Goal: Register for event/course

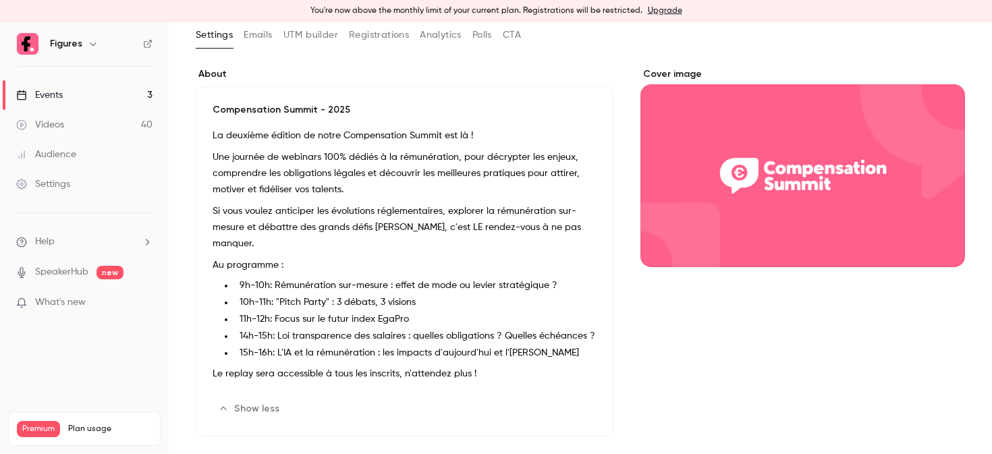
click at [357, 31] on button "Registrations" at bounding box center [379, 35] width 60 height 22
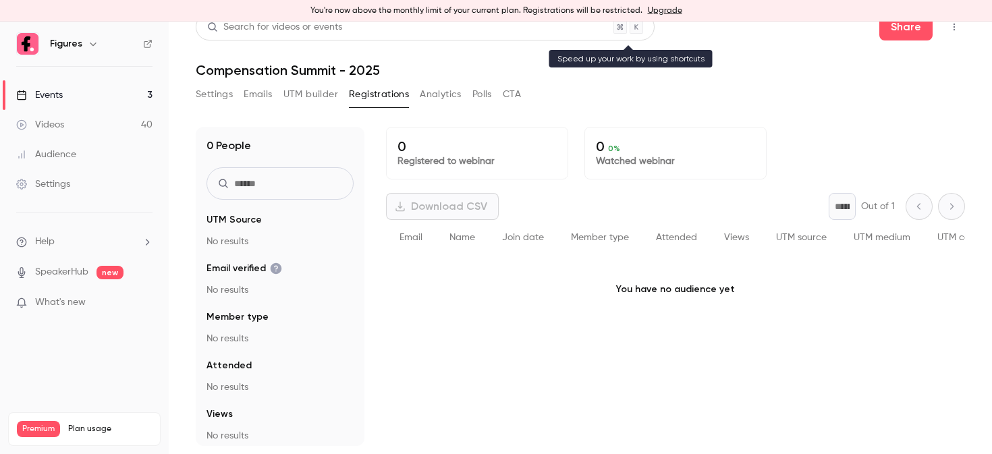
scroll to position [16, 0]
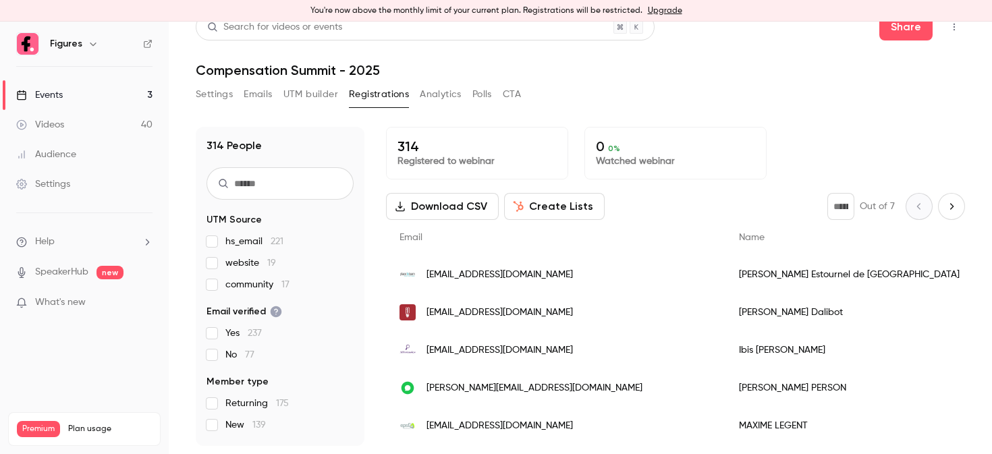
click at [98, 94] on link "Events 3" at bounding box center [84, 95] width 169 height 30
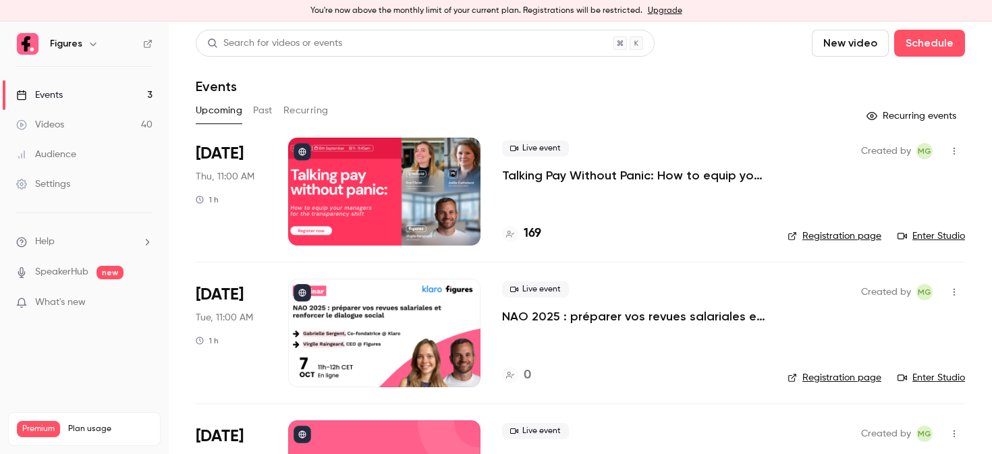
scroll to position [98, 0]
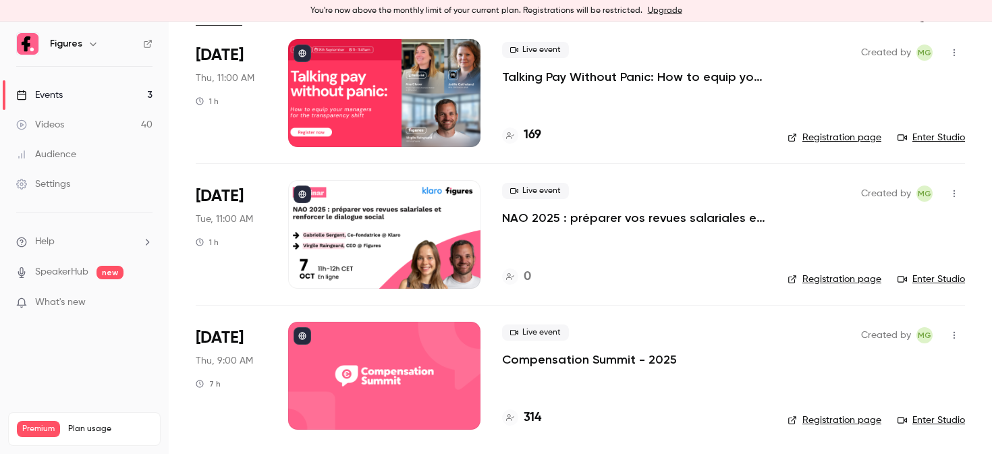
click at [382, 332] on div at bounding box center [384, 376] width 192 height 108
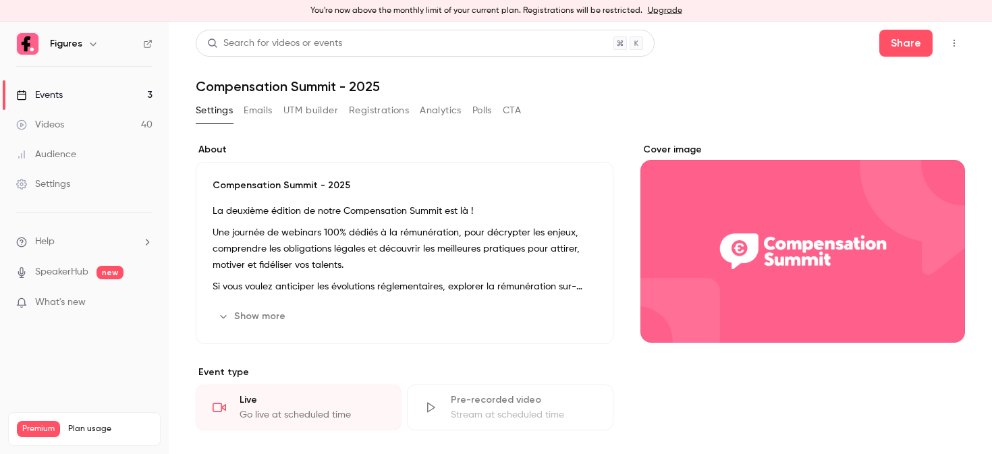
click at [244, 310] on button "Show more" at bounding box center [252, 317] width 81 height 22
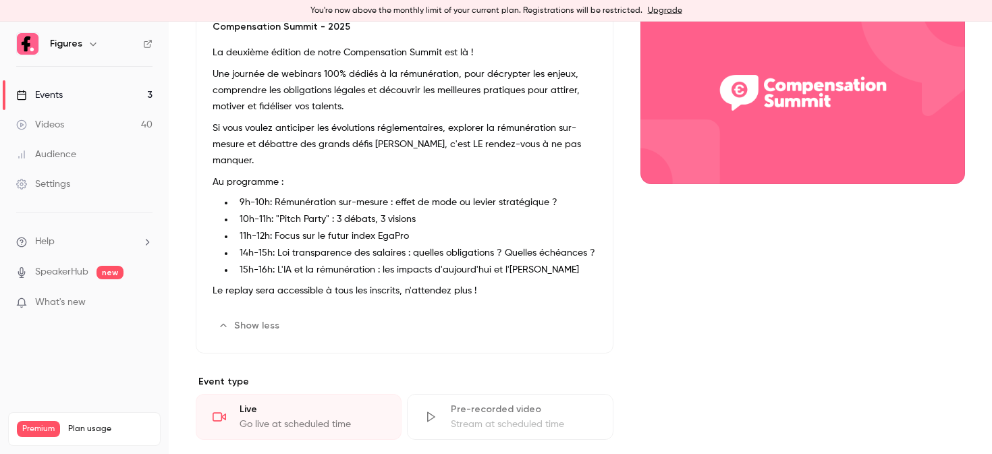
scroll to position [162, 0]
